Goal: Complete application form

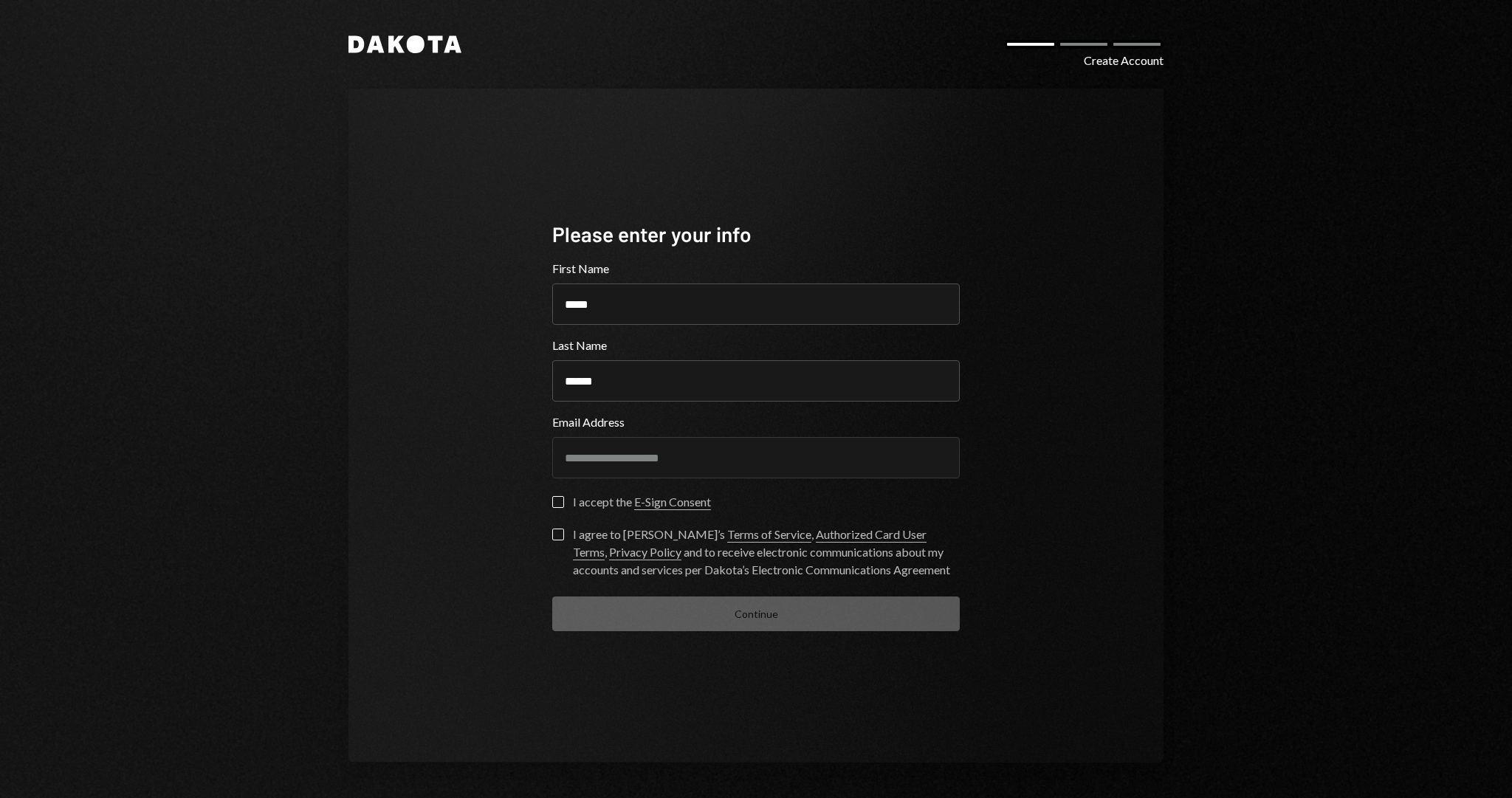
type input "*****"
type button "on"
click at [556, 490] on form "**********" at bounding box center [756, 445] width 408 height 371
click at [555, 499] on button "on" at bounding box center [558, 502] width 12 height 12
click at [554, 530] on button "I agree to [PERSON_NAME]’s Terms of Service , Authorized Card User Terms , Priv…" at bounding box center [558, 534] width 12 height 12
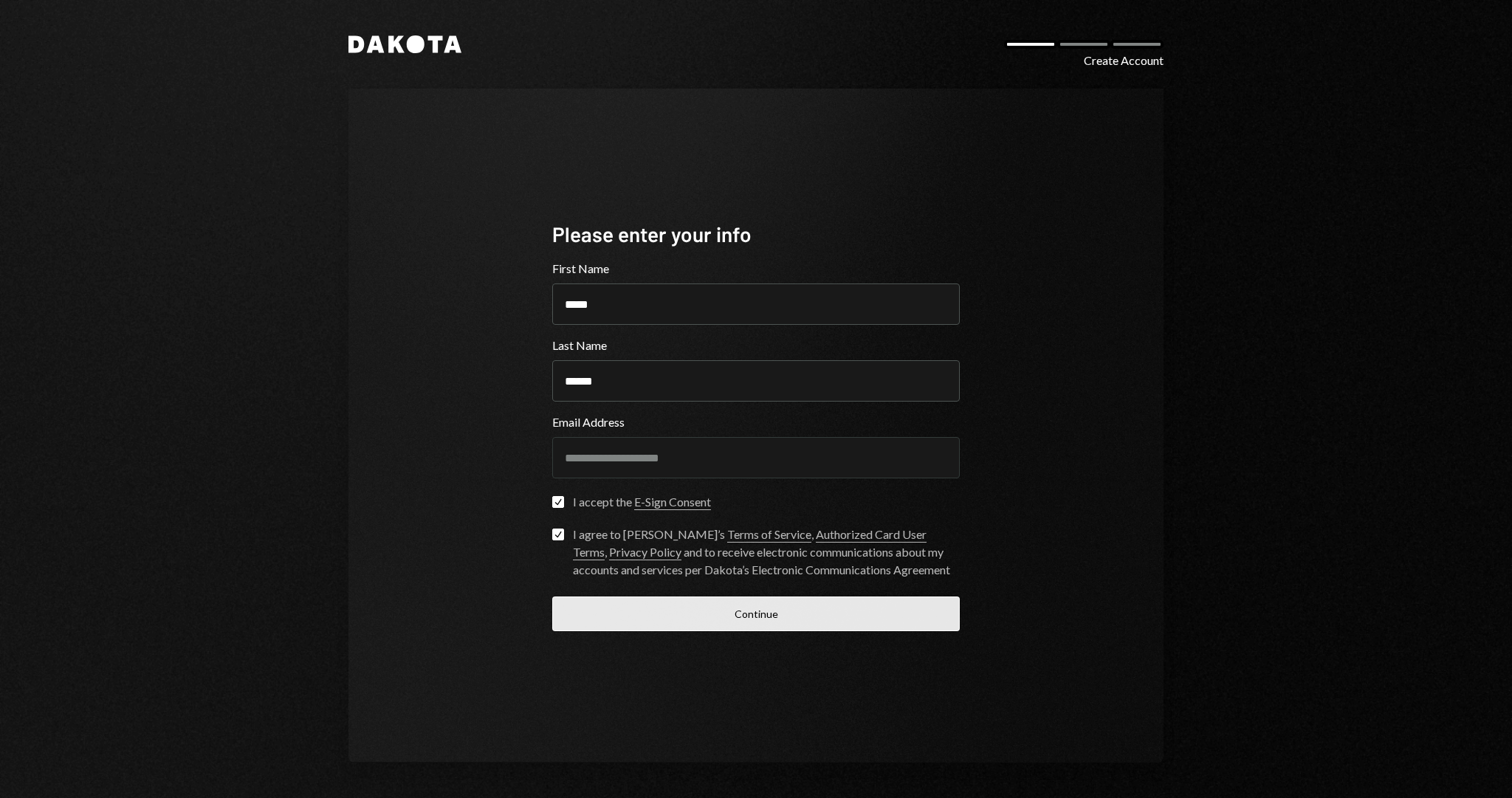
click at [678, 606] on button "Continue" at bounding box center [756, 614] width 408 height 35
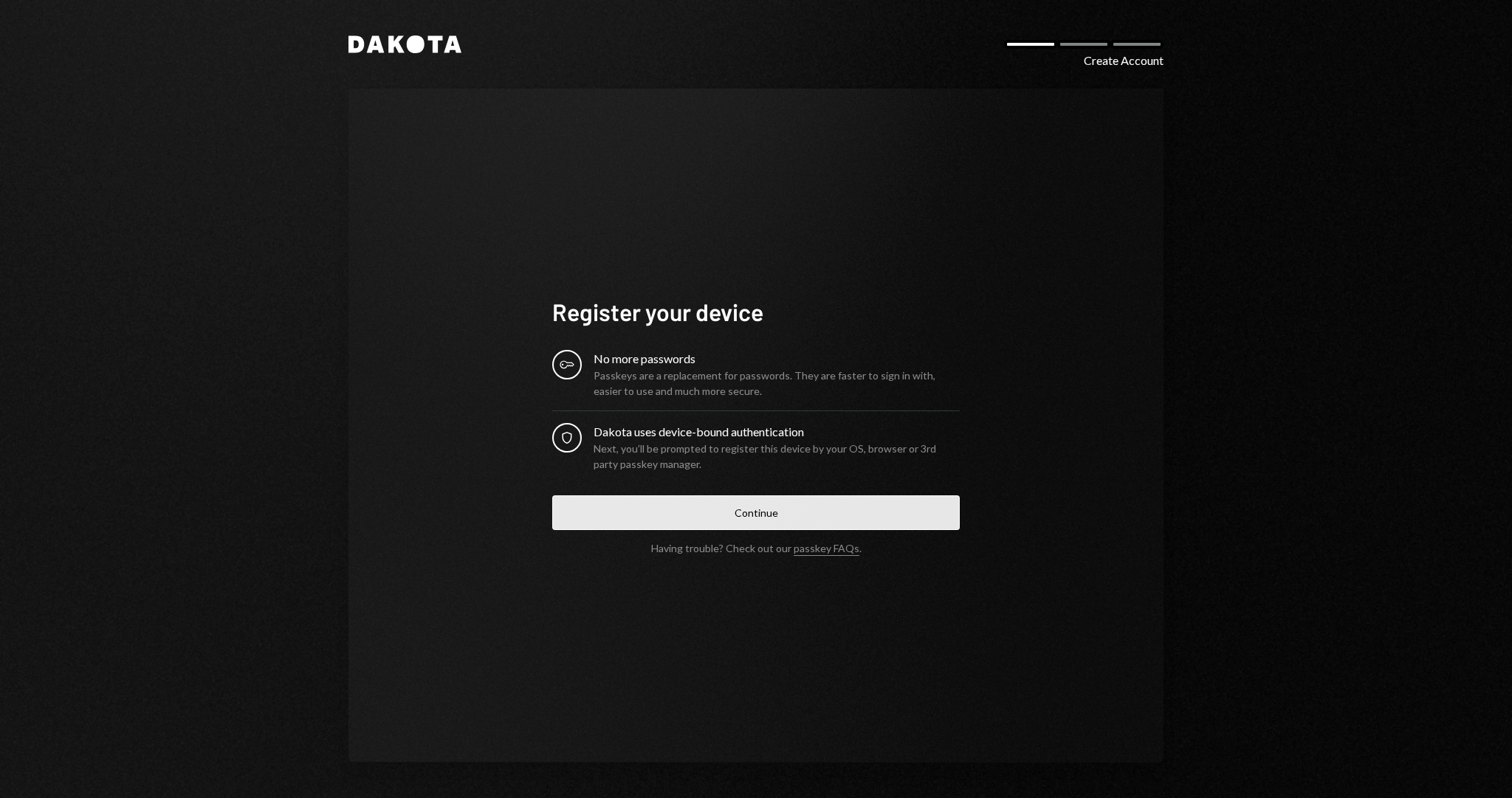
click at [765, 517] on button "Continue" at bounding box center [756, 513] width 408 height 35
click at [760, 522] on button "Continue" at bounding box center [756, 513] width 408 height 35
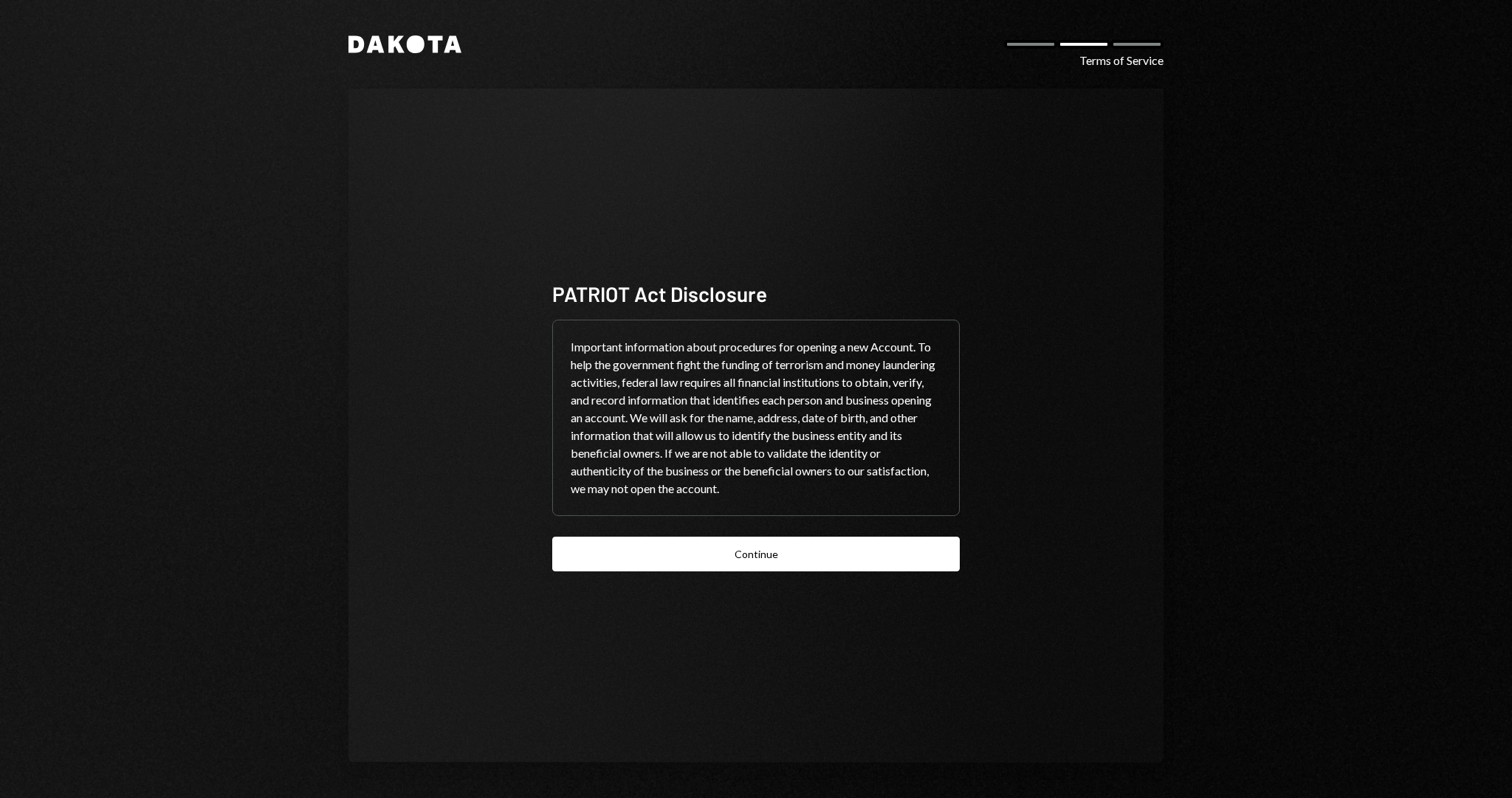
click at [714, 575] on div "PATRIOT Act Disclosure Important information about procedures for opening a new…" at bounding box center [756, 426] width 443 height 411
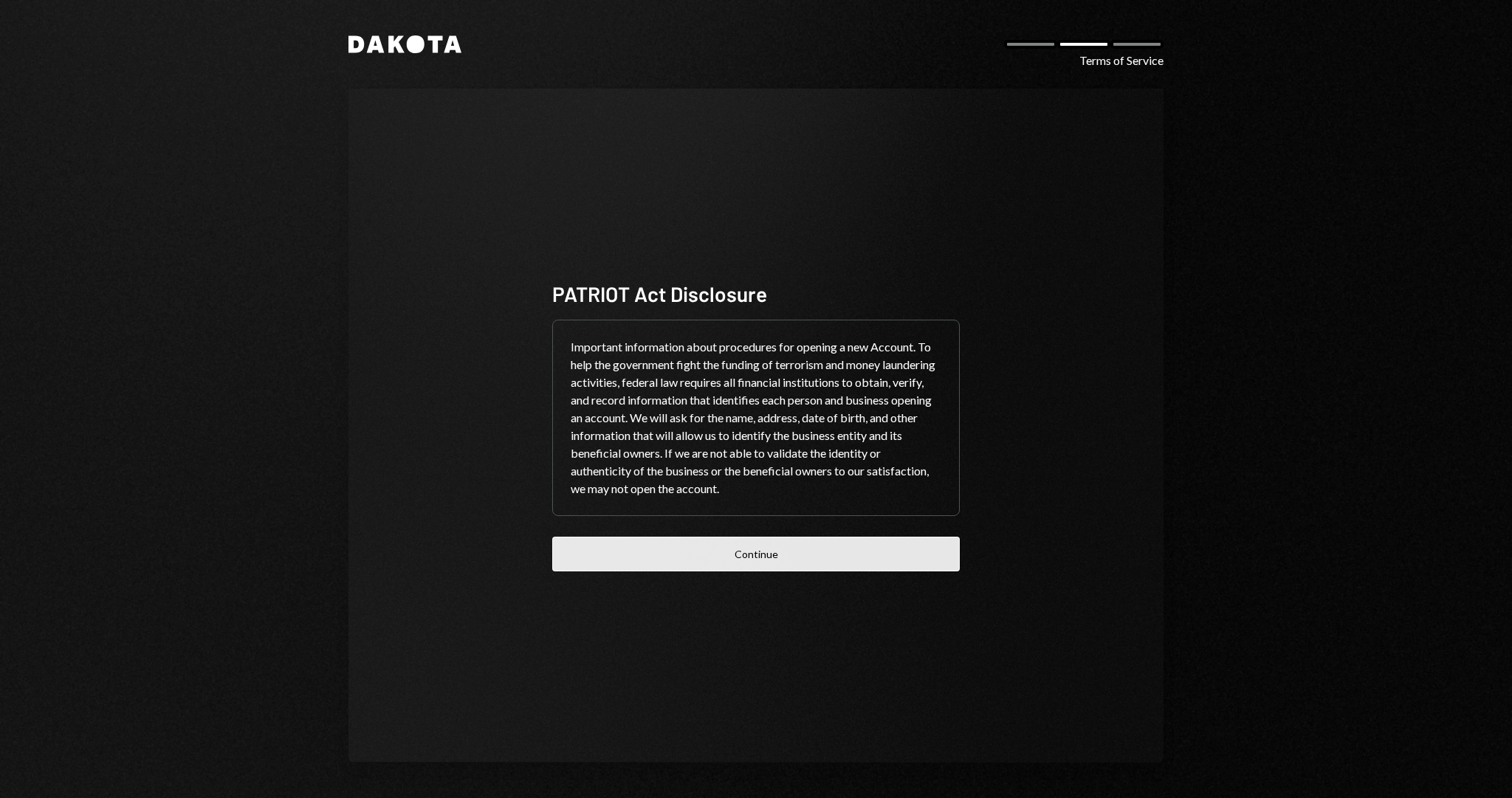
click at [736, 540] on button "Continue" at bounding box center [756, 555] width 408 height 35
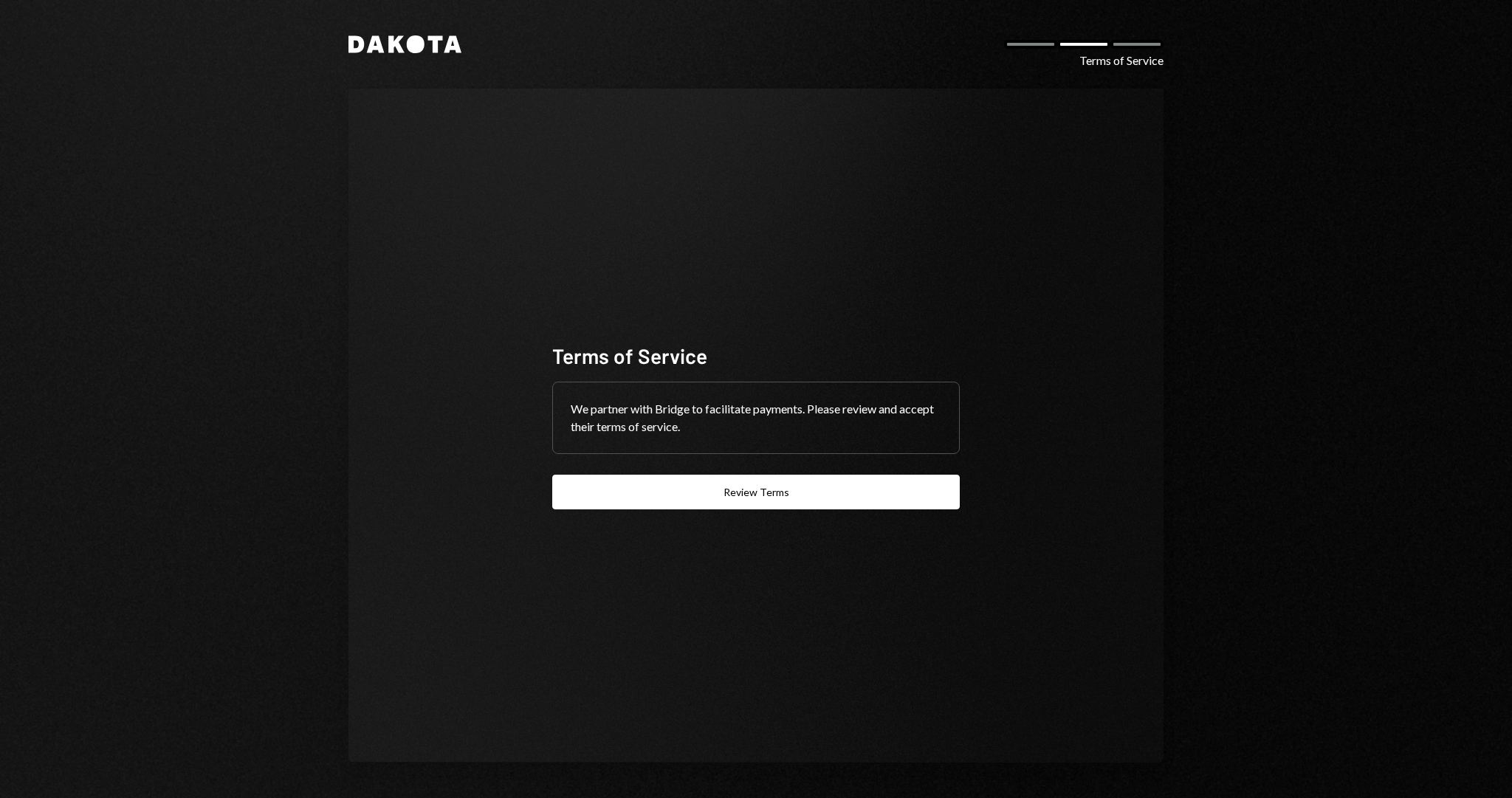
click at [737, 512] on div "Terms of Service We partner with Bridge to facilitate payments. Please review a…" at bounding box center [756, 426] width 443 height 287
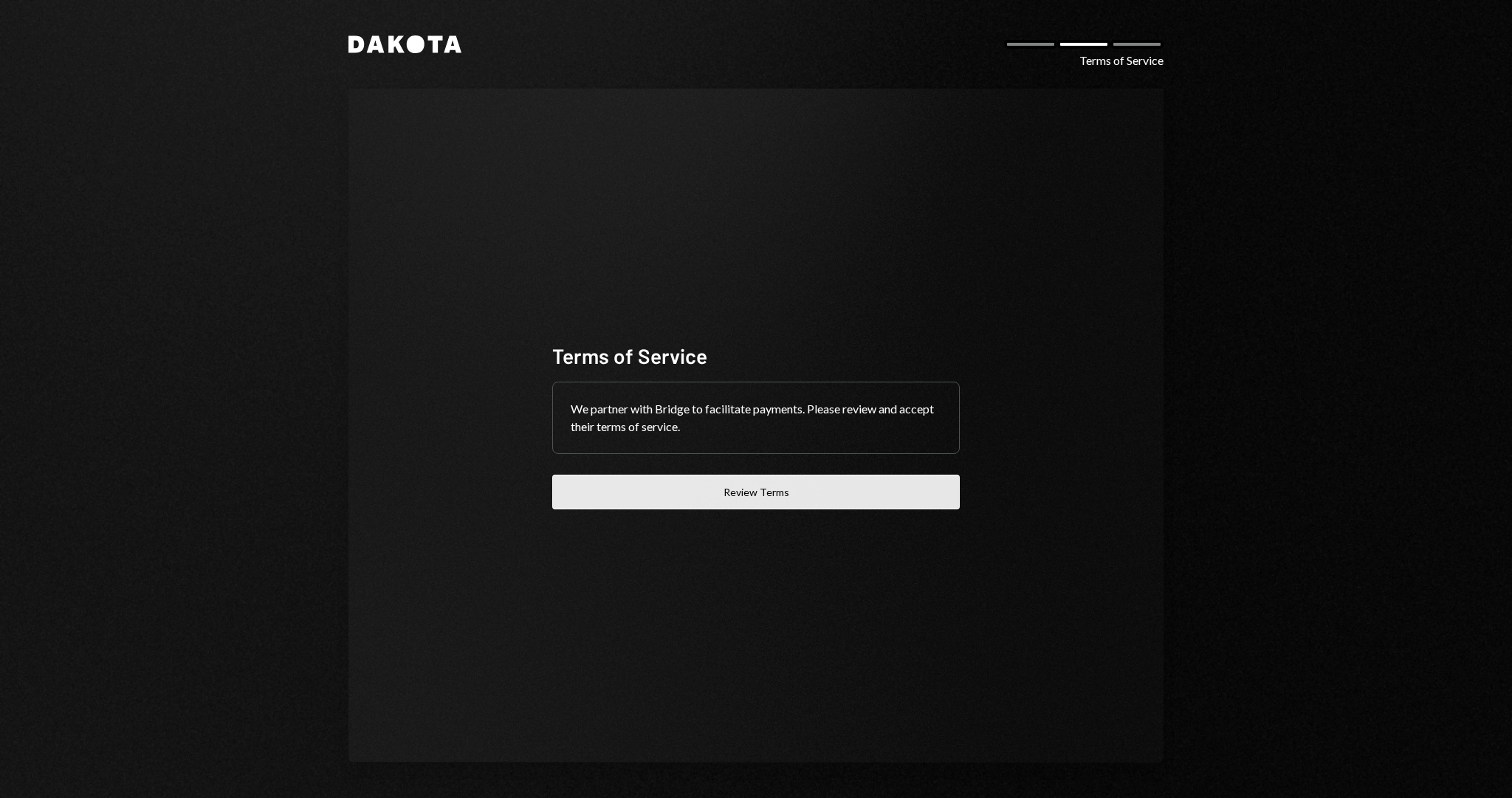
click at [751, 497] on button "Review Terms" at bounding box center [756, 492] width 408 height 35
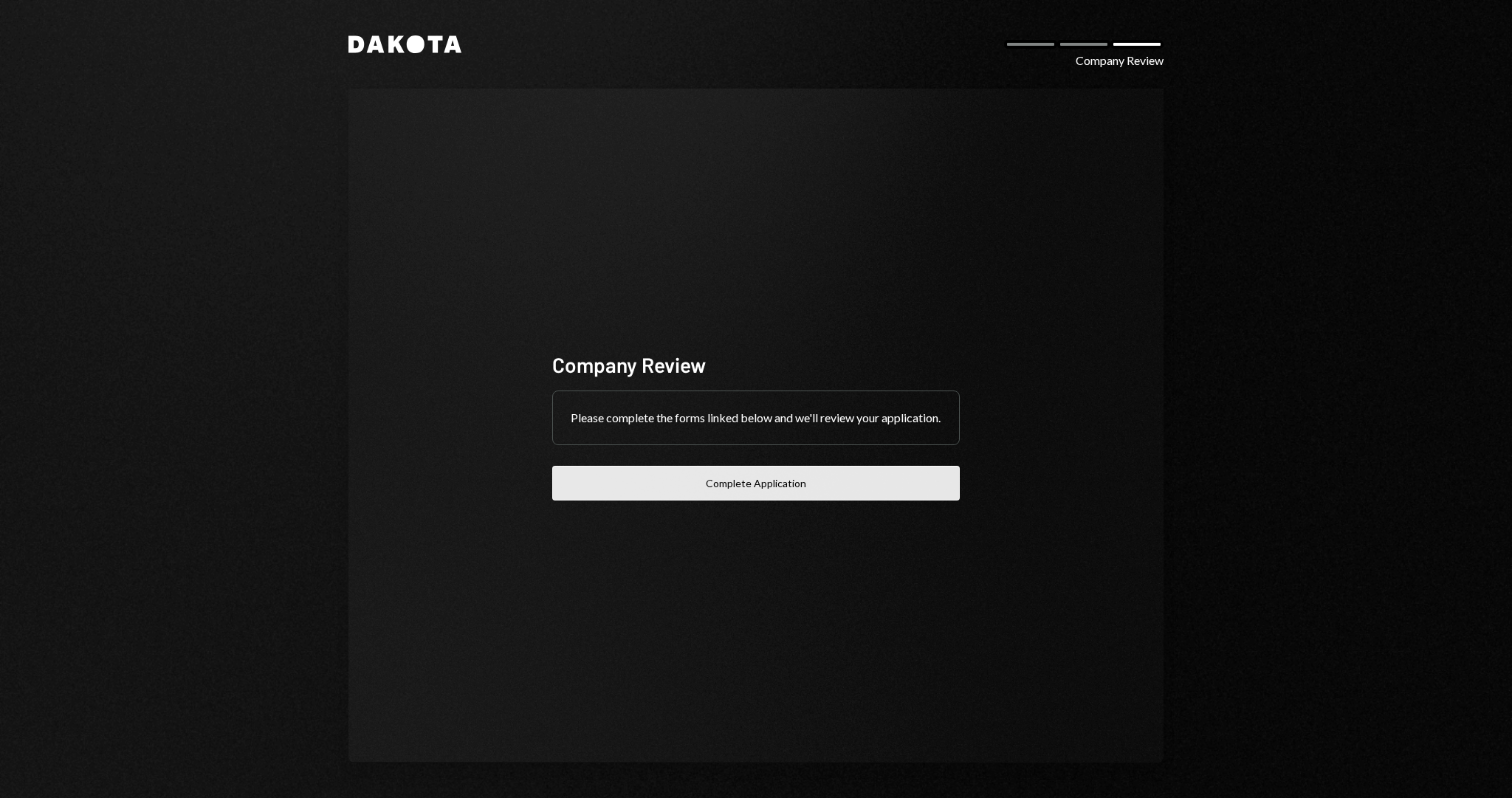
click at [708, 482] on button "Complete Application" at bounding box center [756, 483] width 408 height 35
